Goal: Task Accomplishment & Management: Manage account settings

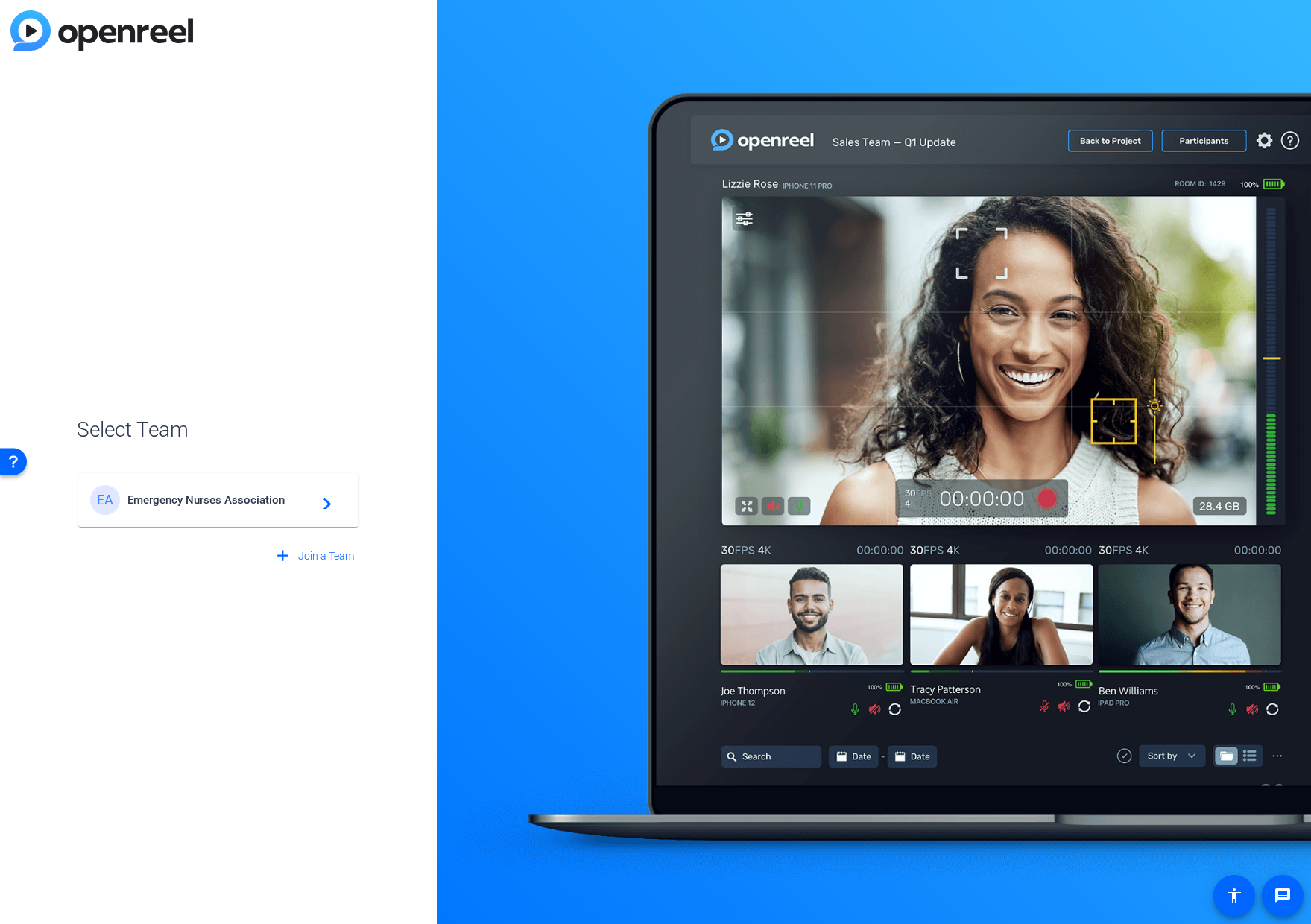
click at [196, 493] on div "EA Emergency Nurses Association navigate_next" at bounding box center [218, 500] width 256 height 29
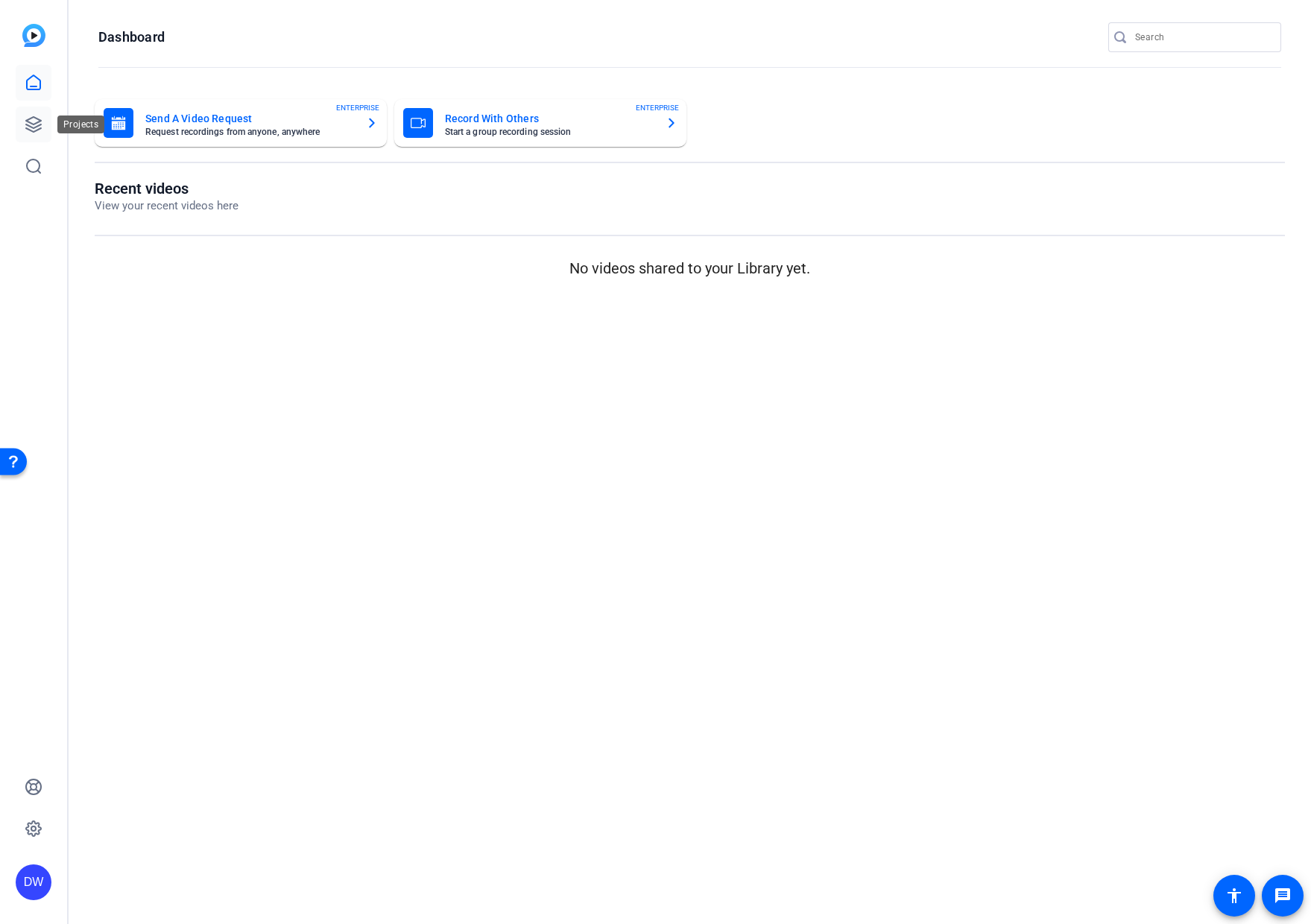
drag, startPoint x: 30, startPoint y: 126, endPoint x: 34, endPoint y: 139, distance: 13.6
click at [30, 126] on icon at bounding box center [33, 124] width 15 height 15
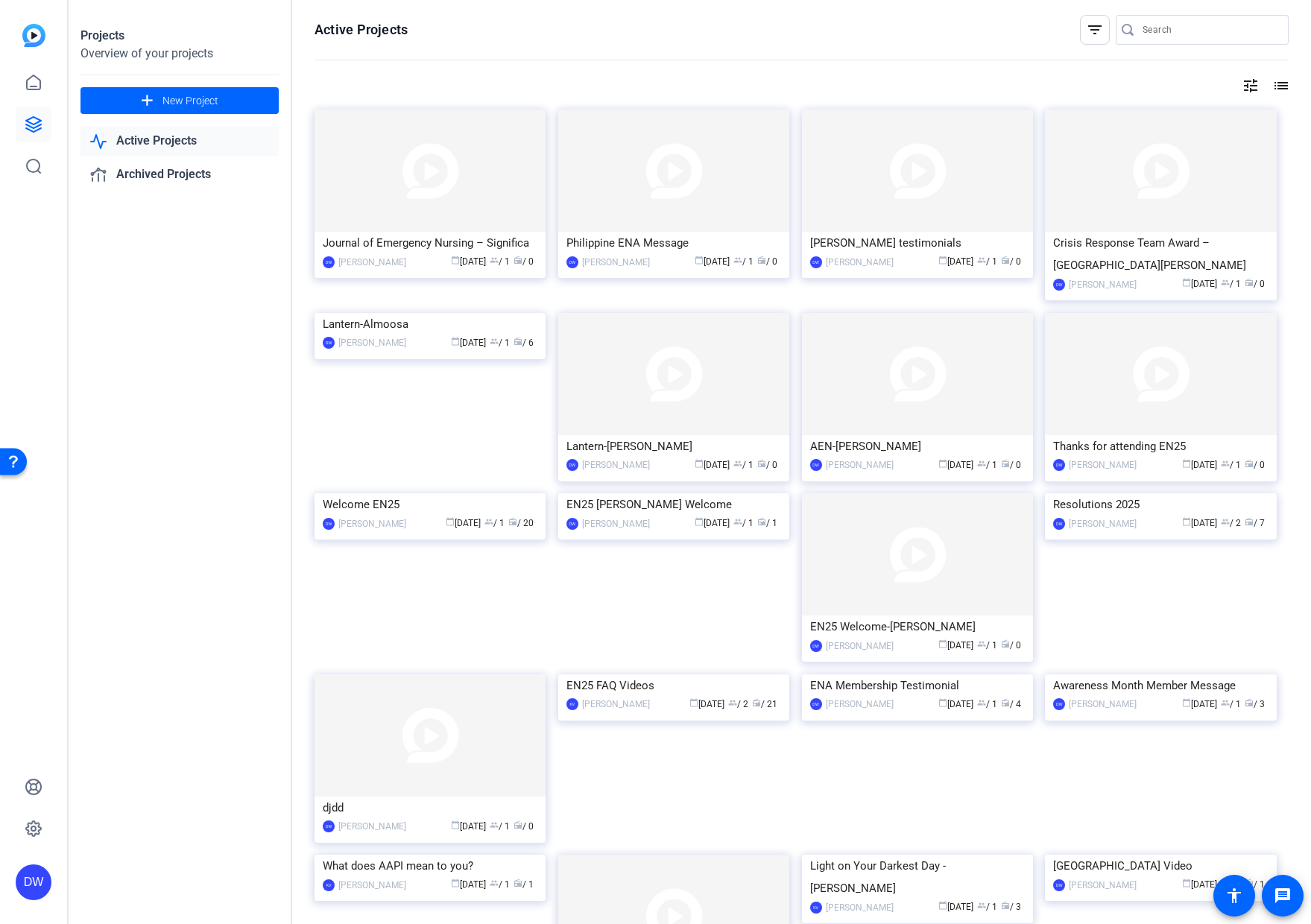
click at [472, 313] on img at bounding box center [429, 313] width 231 height 0
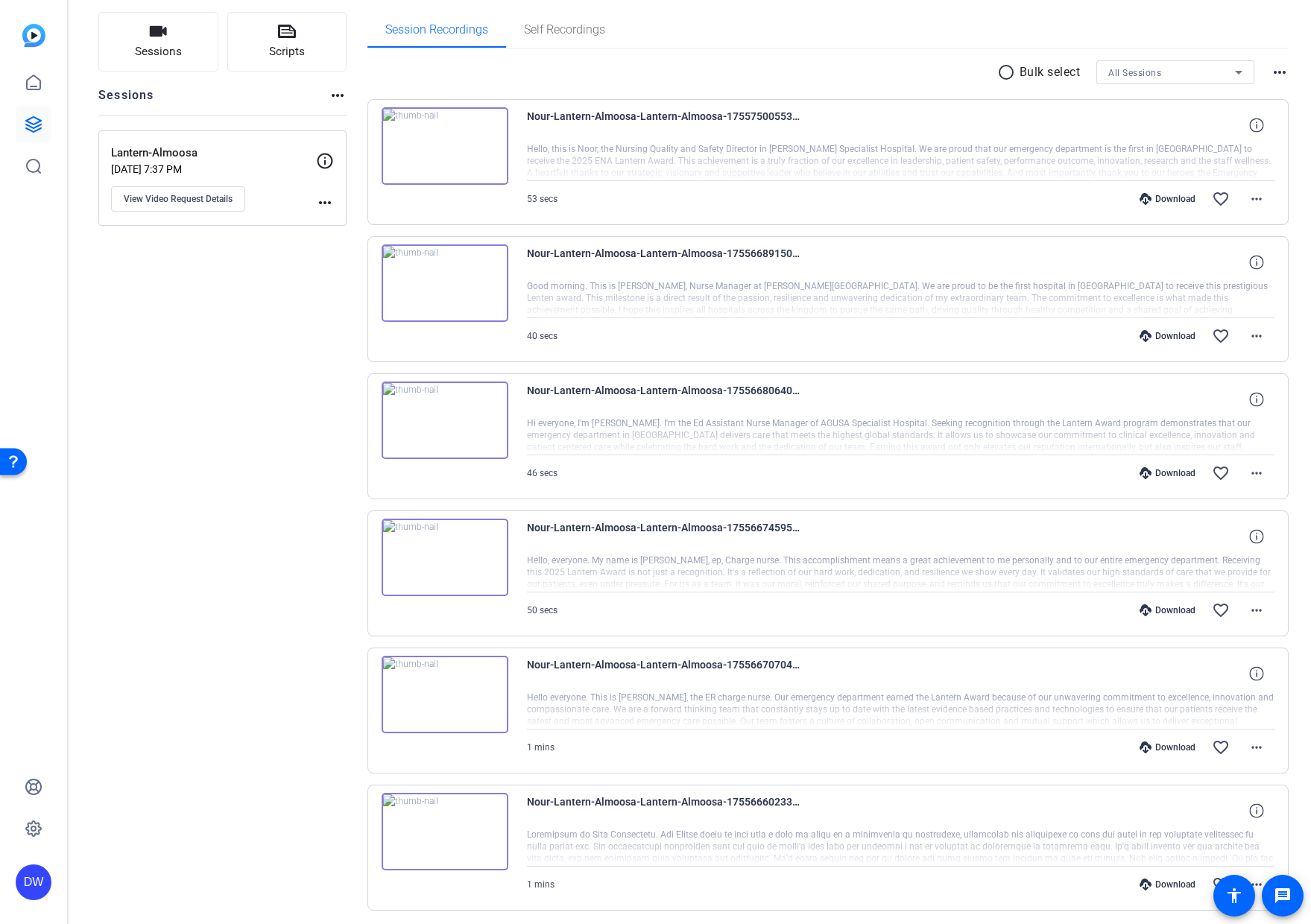
scroll to position [93, 0]
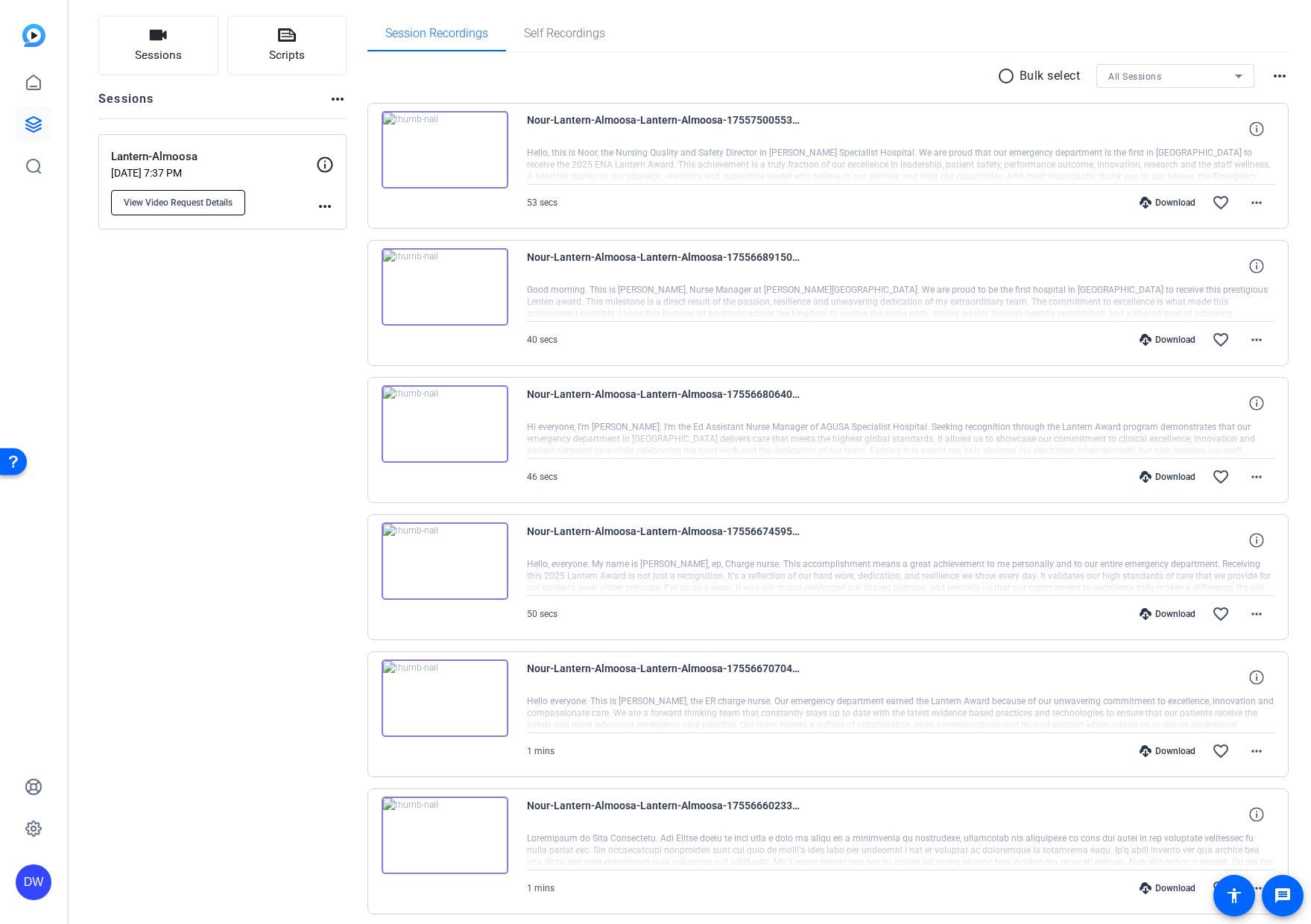
click at [166, 204] on span "View Video Request Details" at bounding box center [178, 203] width 109 height 12
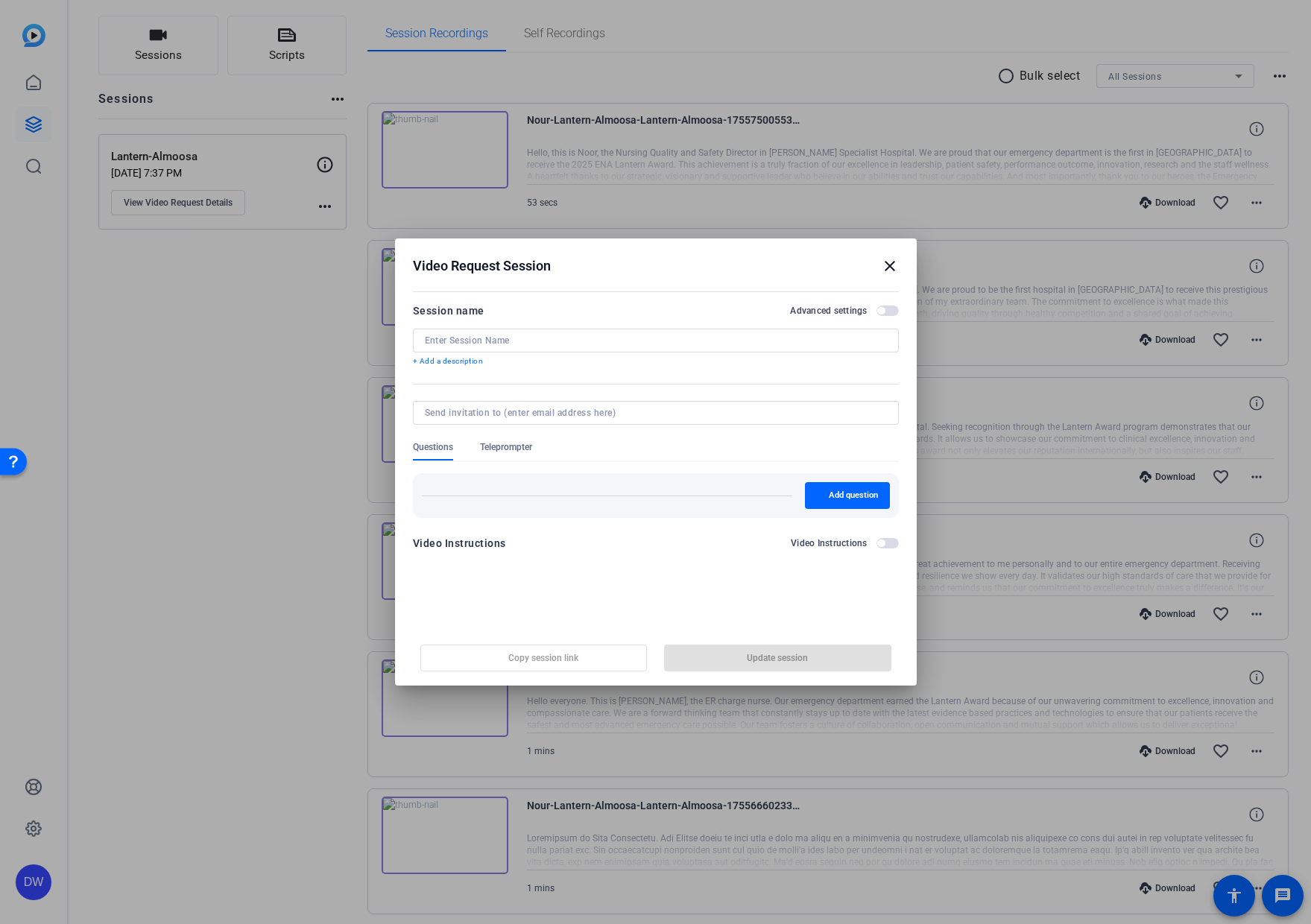
type input "Lantern-Almoosa"
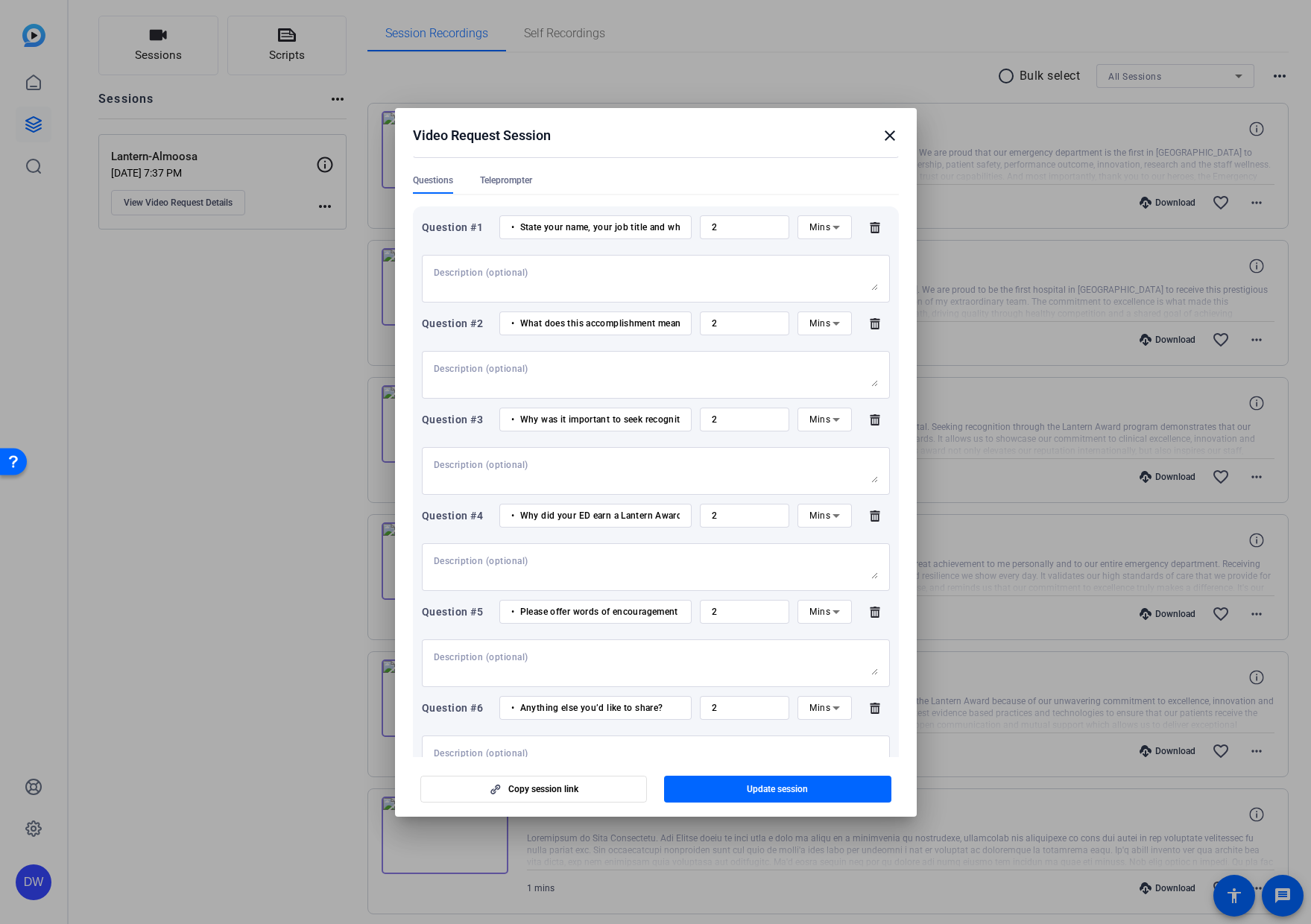
scroll to position [0, 0]
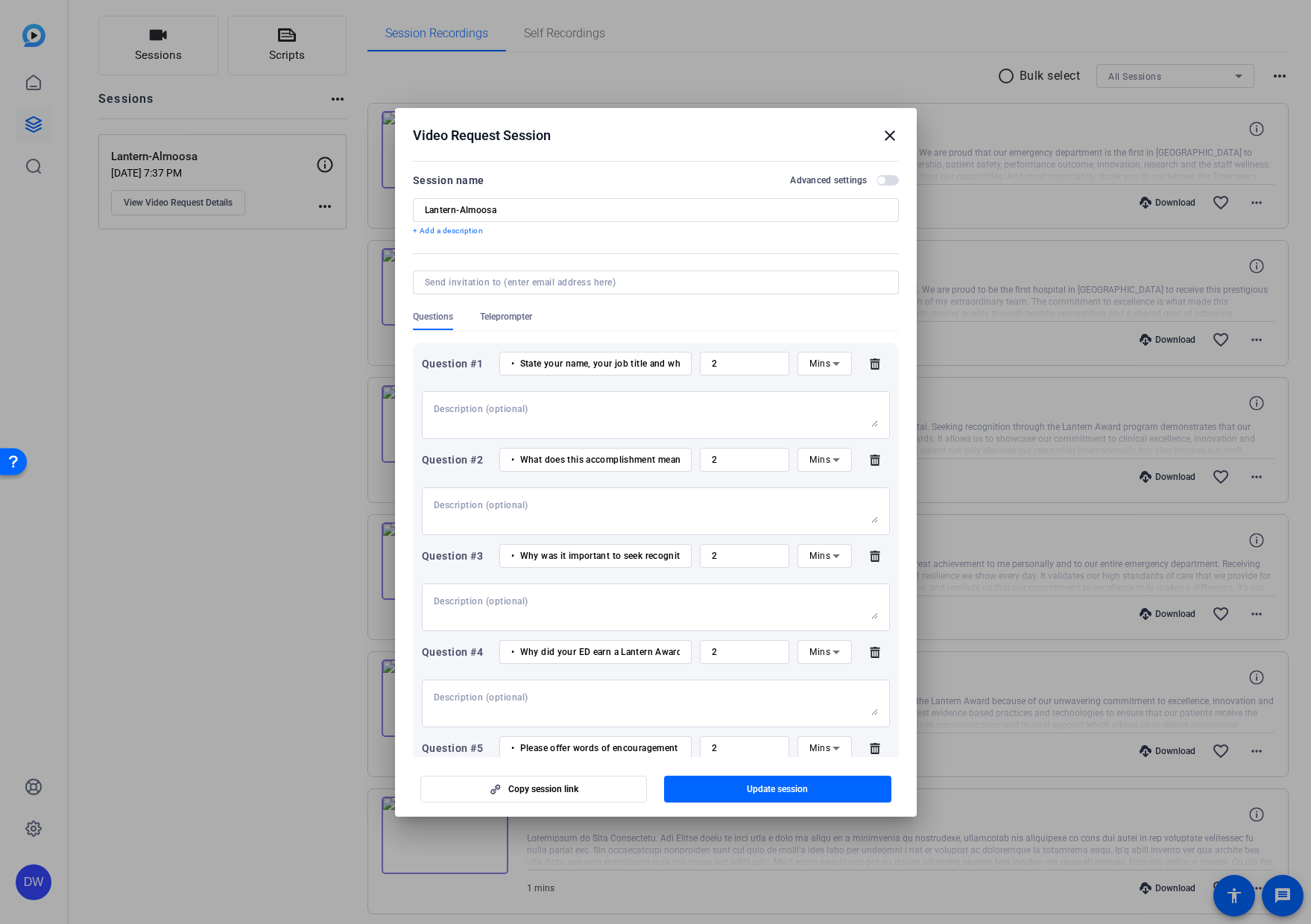
click at [888, 136] on mat-icon "close" at bounding box center [889, 135] width 18 height 18
